Goal: Find specific page/section: Find specific page/section

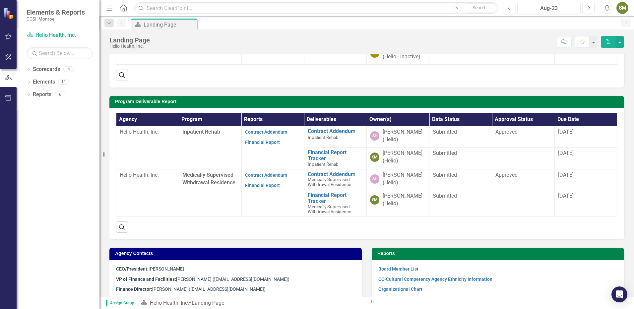
scroll to position [133, 0]
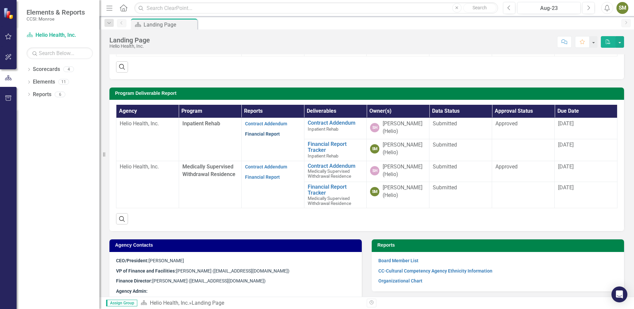
click at [254, 135] on link "Financial Report" at bounding box center [262, 133] width 35 height 5
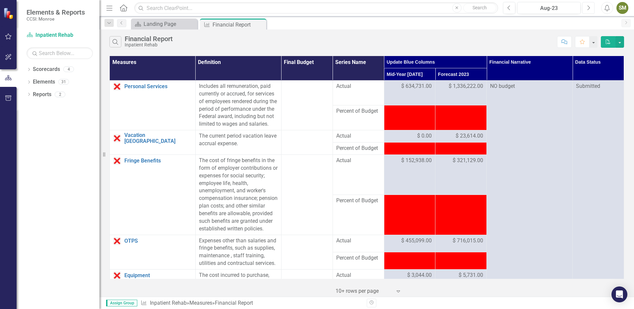
click at [585, 7] on button "Next" at bounding box center [588, 8] width 12 height 12
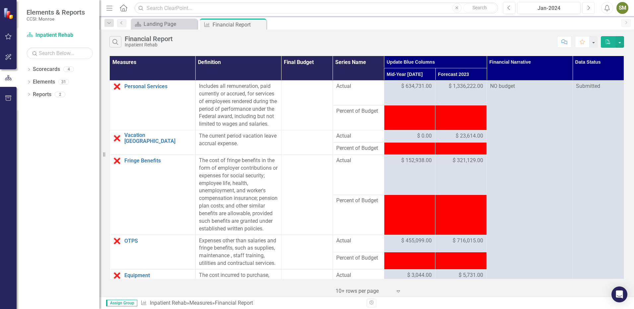
click at [585, 7] on button "Next" at bounding box center [588, 8] width 12 height 12
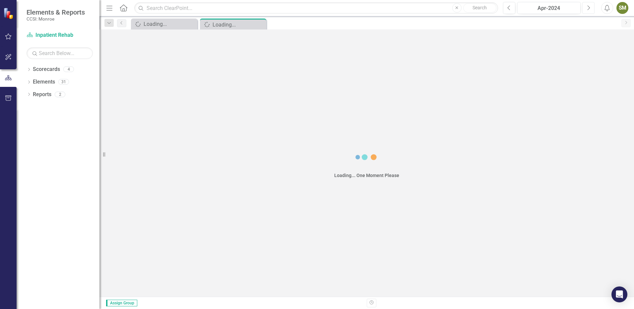
click at [585, 7] on button "Next" at bounding box center [588, 8] width 12 height 12
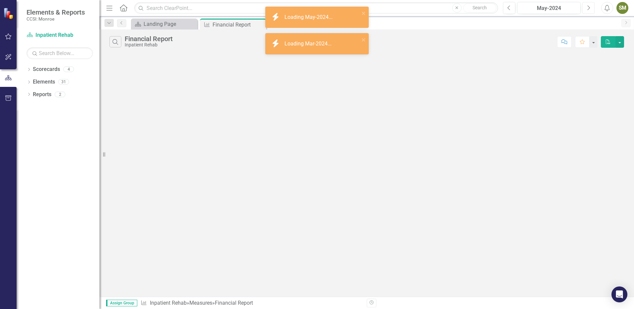
click at [585, 7] on button "Next" at bounding box center [588, 8] width 12 height 12
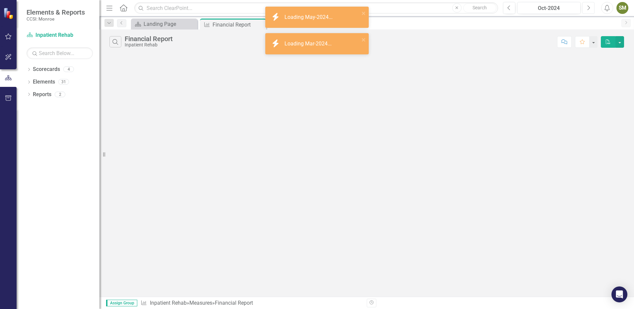
click at [585, 7] on button "Next" at bounding box center [588, 8] width 12 height 12
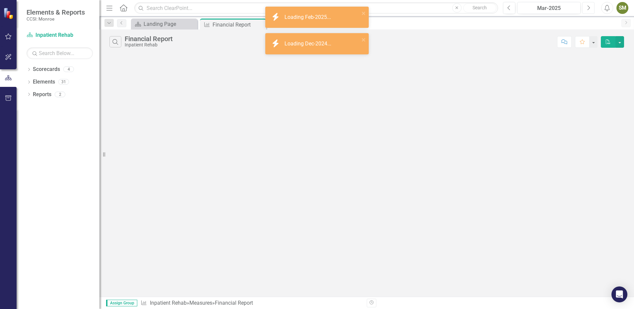
click at [585, 7] on button "Next" at bounding box center [588, 8] width 12 height 12
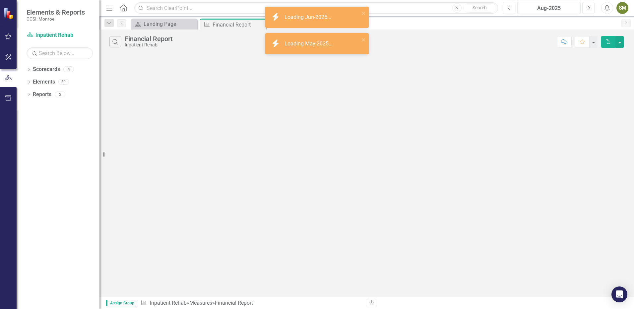
click at [585, 7] on button "Next" at bounding box center [588, 8] width 12 height 12
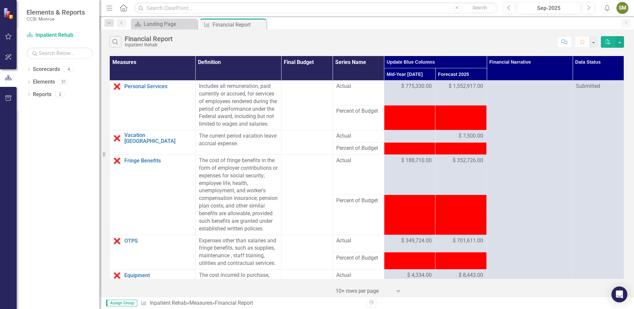
click at [121, 9] on icon at bounding box center [124, 7] width 8 height 7
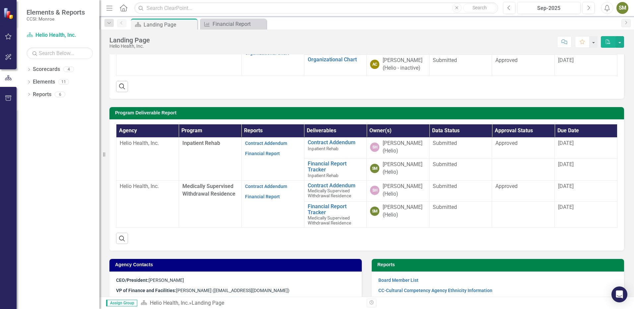
scroll to position [133, 0]
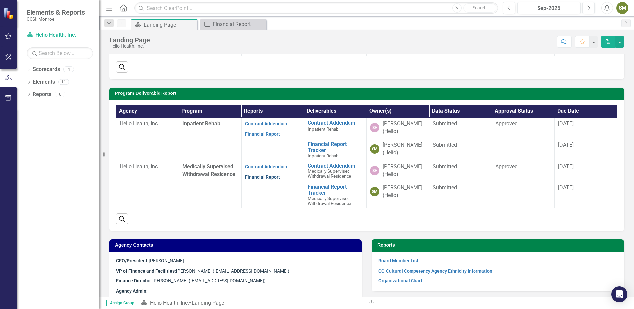
click at [254, 177] on link "Financial Report" at bounding box center [262, 176] width 35 height 5
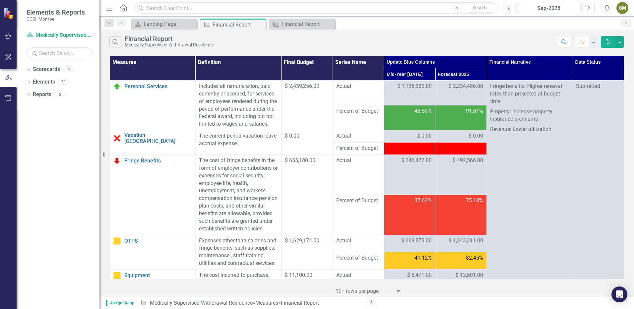
click at [123, 6] on icon "Home" at bounding box center [123, 7] width 9 height 7
